Goal: Complete application form

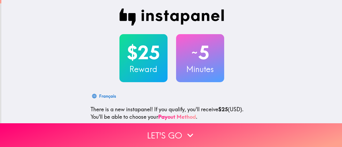
click at [290, 44] on div "$25 Reward ~ 5 Minutes Français There is a new instapanel! If you qualify, you'…" at bounding box center [171, 116] width 340 height 233
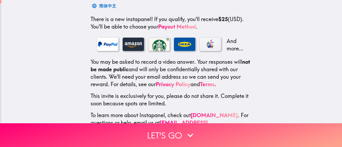
scroll to position [106, 0]
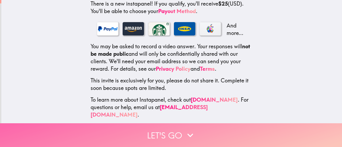
click at [175, 131] on button "Let's go" at bounding box center [171, 135] width 342 height 24
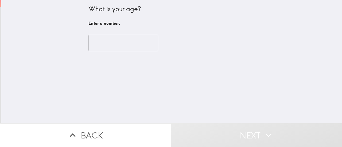
click at [118, 45] on input "number" at bounding box center [123, 43] width 70 height 17
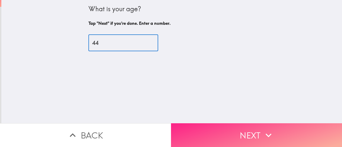
type input "44"
click at [227, 130] on button "Next" at bounding box center [256, 135] width 171 height 24
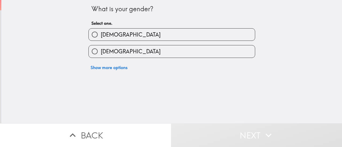
click at [112, 52] on span "Female" at bounding box center [131, 51] width 60 height 7
click at [101, 52] on input "Female" at bounding box center [95, 51] width 12 height 12
radio input "true"
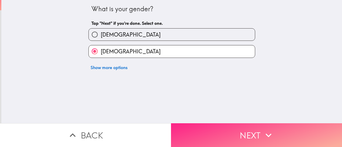
click at [251, 131] on button "Next" at bounding box center [256, 135] width 171 height 24
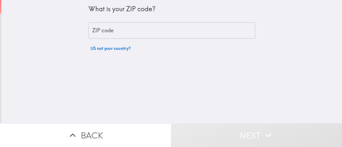
click at [164, 27] on input "ZIP code" at bounding box center [171, 30] width 167 height 17
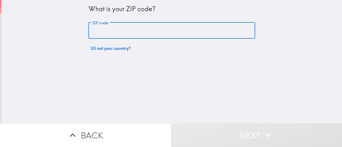
type input "33331"
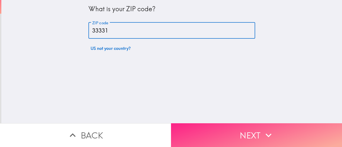
click at [226, 123] on button "Next" at bounding box center [256, 135] width 171 height 24
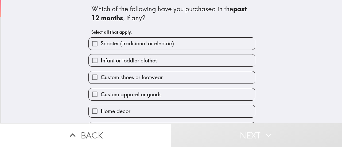
click at [154, 111] on label "Home decor" at bounding box center [172, 111] width 166 height 12
click at [101, 111] on input "Home decor" at bounding box center [95, 111] width 12 height 12
checkbox input "true"
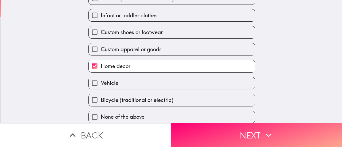
scroll to position [50, 0]
click at [169, 29] on label "Custom shoes or footwear" at bounding box center [172, 32] width 166 height 12
click at [101, 29] on input "Custom shoes or footwear" at bounding box center [95, 32] width 12 height 12
checkbox input "true"
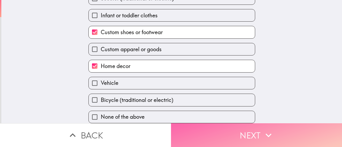
click at [241, 130] on button "Next" at bounding box center [256, 135] width 171 height 24
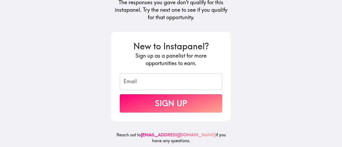
scroll to position [89, 0]
